Goal: Task Accomplishment & Management: Use online tool/utility

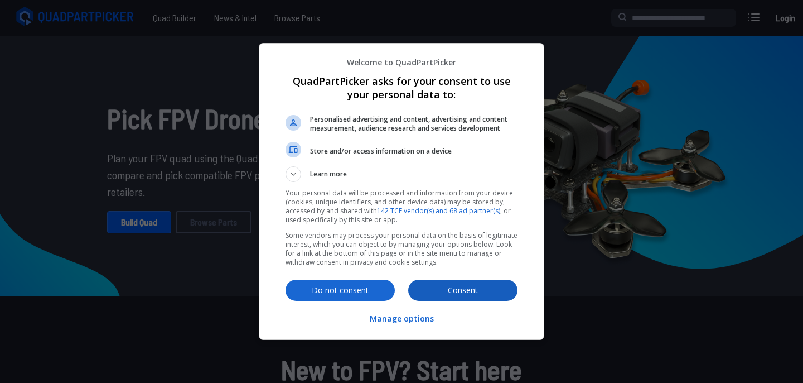
click at [484, 297] on button "Consent" at bounding box center [462, 289] width 109 height 21
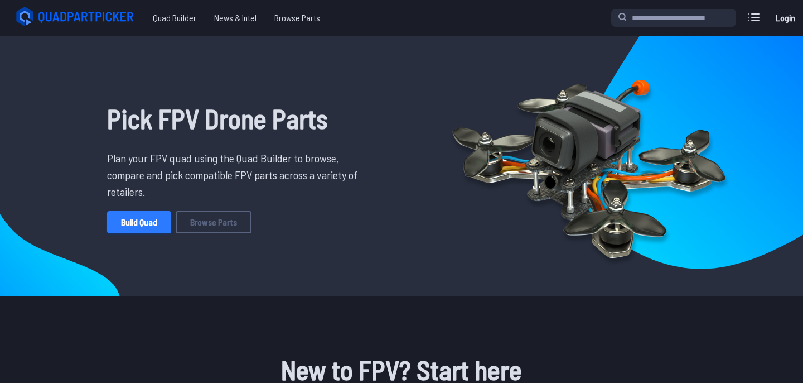
click at [136, 216] on link "Build Quad" at bounding box center [139, 222] width 64 height 22
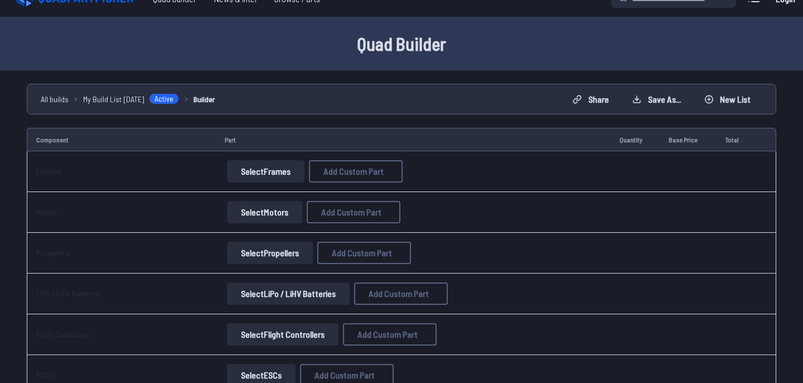
scroll to position [43, 0]
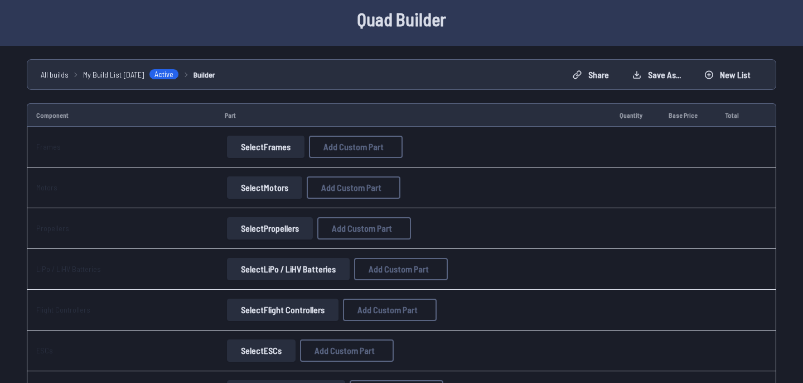
click at [267, 154] on button "Select Frames" at bounding box center [266, 147] width 78 height 22
click at [285, 147] on button "Select Frames" at bounding box center [266, 147] width 78 height 22
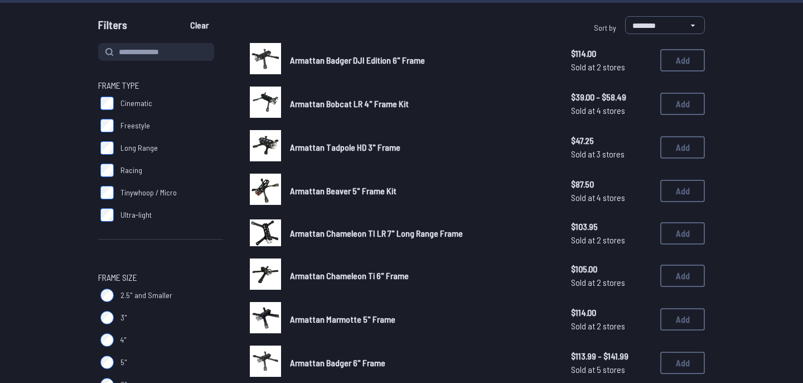
scroll to position [99, 0]
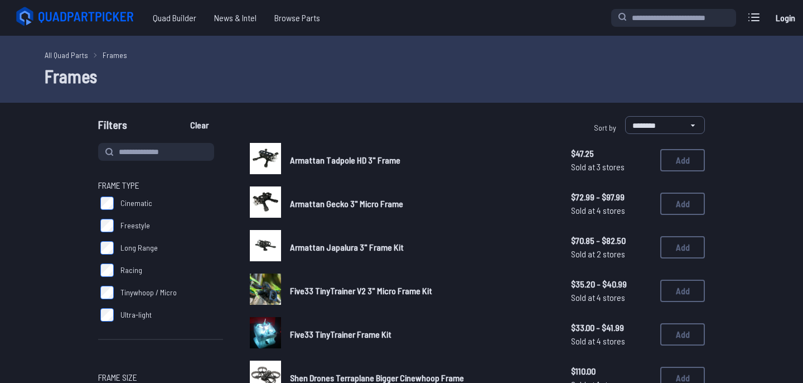
click at [176, 196] on label "Cinematic" at bounding box center [160, 203] width 125 height 22
click at [148, 211] on label "Cinematic" at bounding box center [160, 203] width 125 height 22
click at [155, 292] on span "Tinywhoop / Micro" at bounding box center [148, 292] width 56 height 11
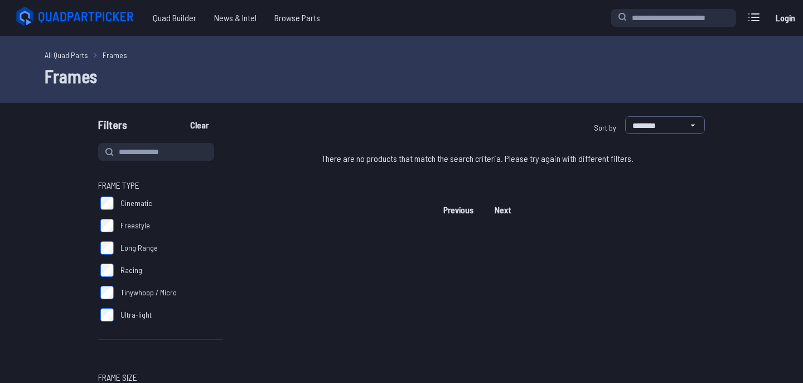
click at [155, 292] on span "Tinywhoop / Micro" at bounding box center [148, 292] width 56 height 11
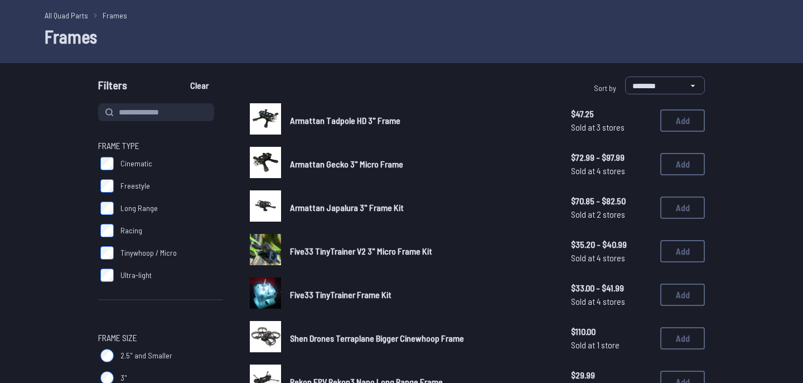
scroll to position [46, 0]
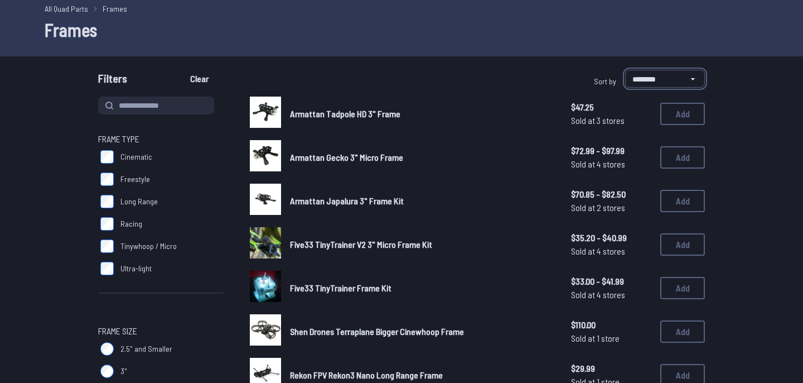
click at [640, 78] on select "**********" at bounding box center [665, 79] width 80 height 18
select select "*********"
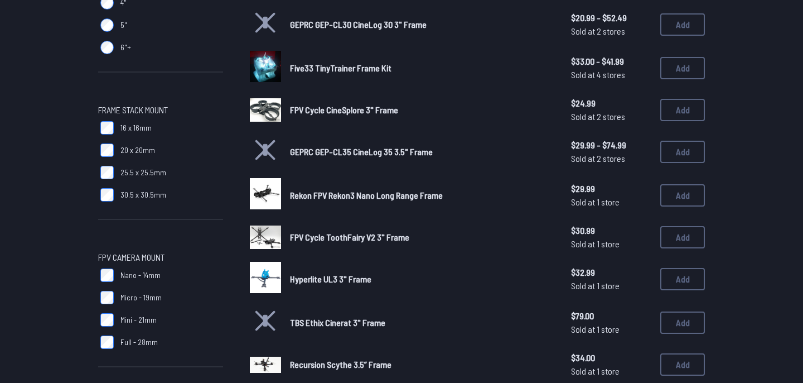
scroll to position [440, 0]
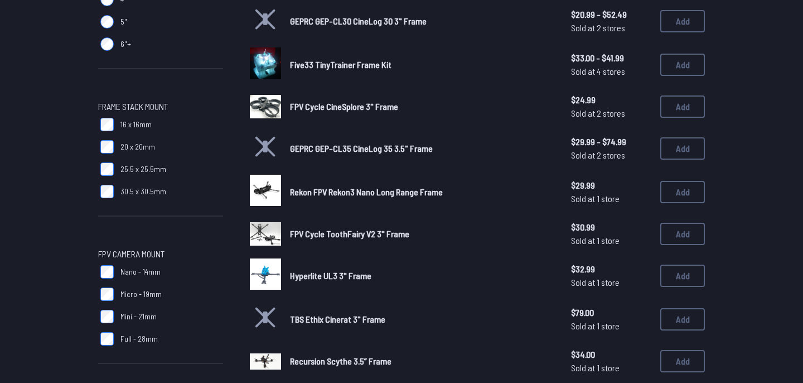
click at [293, 187] on span "Rekon FPV Rekon3 Nano Long Range Frame" at bounding box center [366, 191] width 153 height 11
click at [331, 192] on span "Rekon FPV Rekon3 Nano Long Range Frame" at bounding box center [366, 191] width 153 height 11
click at [269, 190] on img at bounding box center [265, 190] width 31 height 31
